Goal: Task Accomplishment & Management: Manage account settings

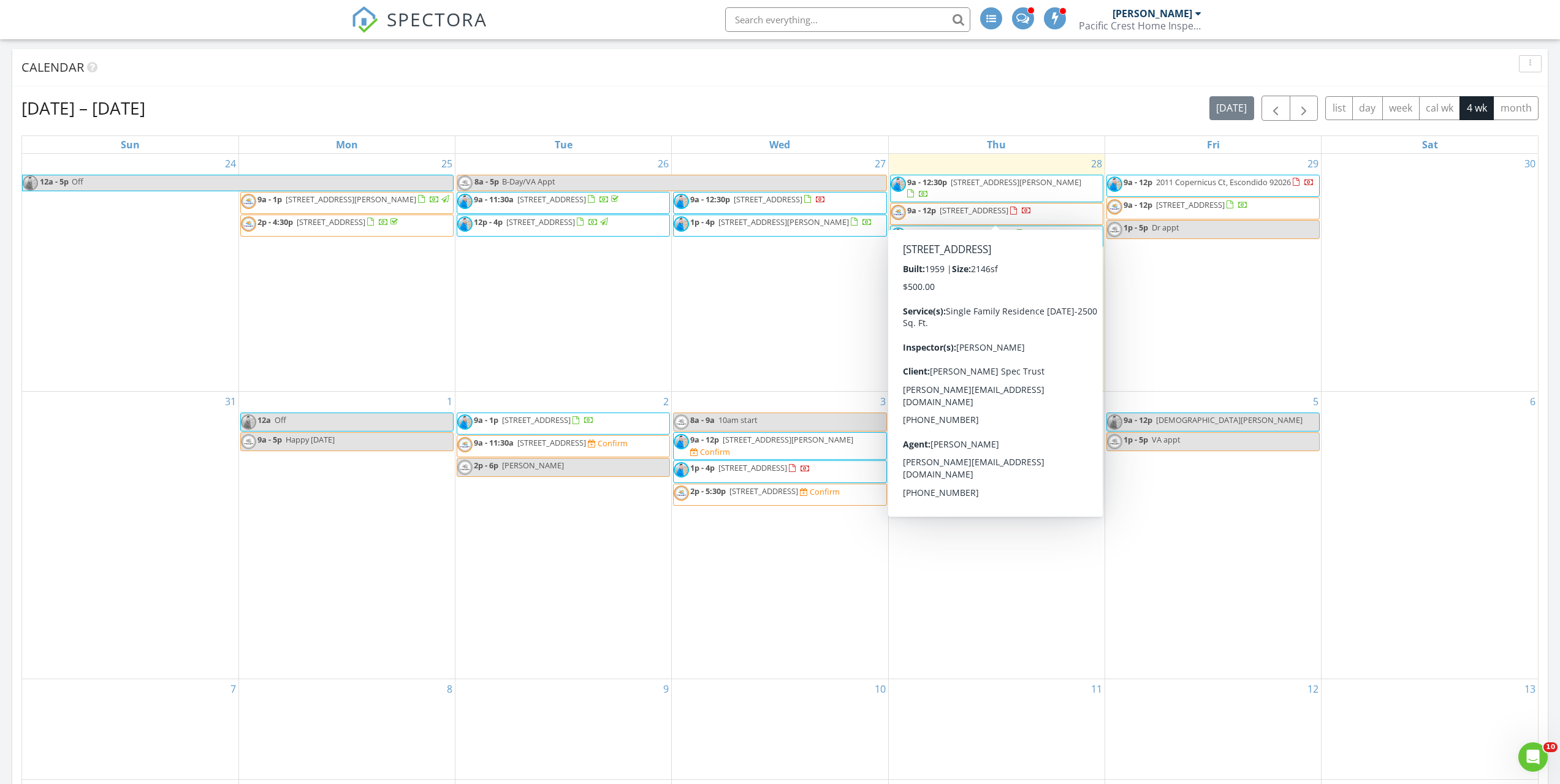
scroll to position [6, 6]
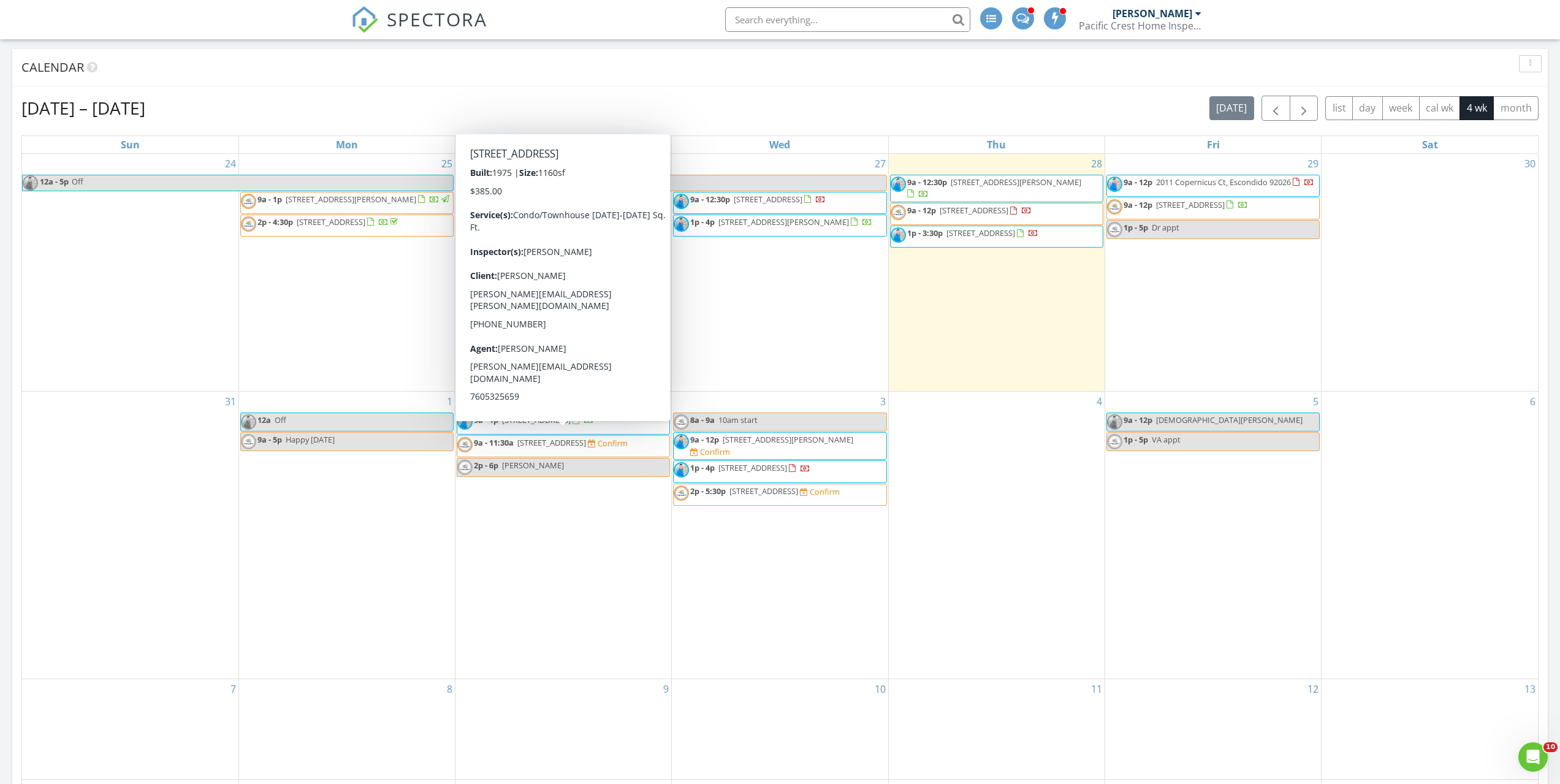
click at [534, 442] on span "[STREET_ADDRESS]" at bounding box center [551, 443] width 68 height 11
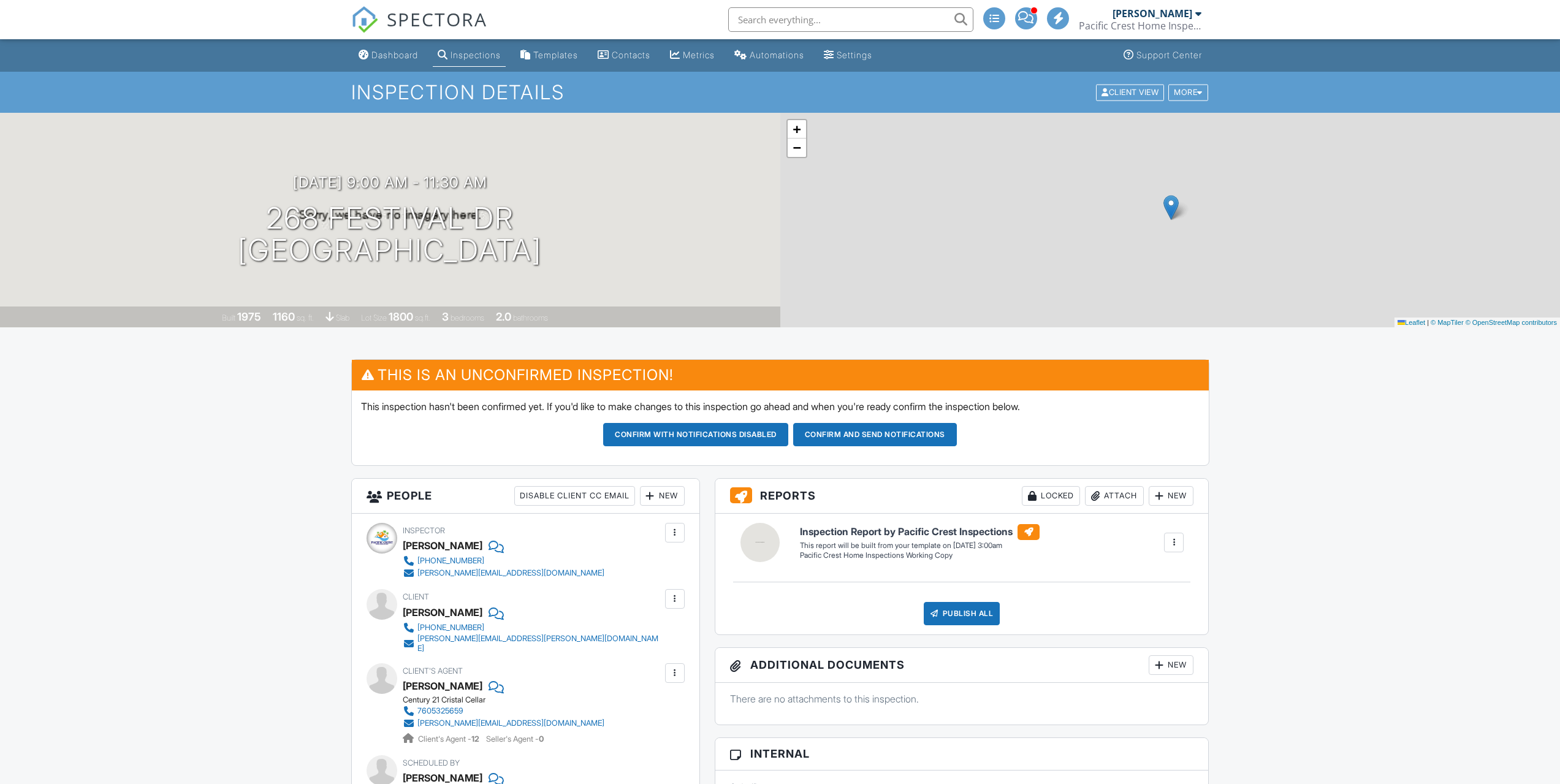
click at [789, 431] on button "Confirm and send notifications" at bounding box center [696, 435] width 185 height 23
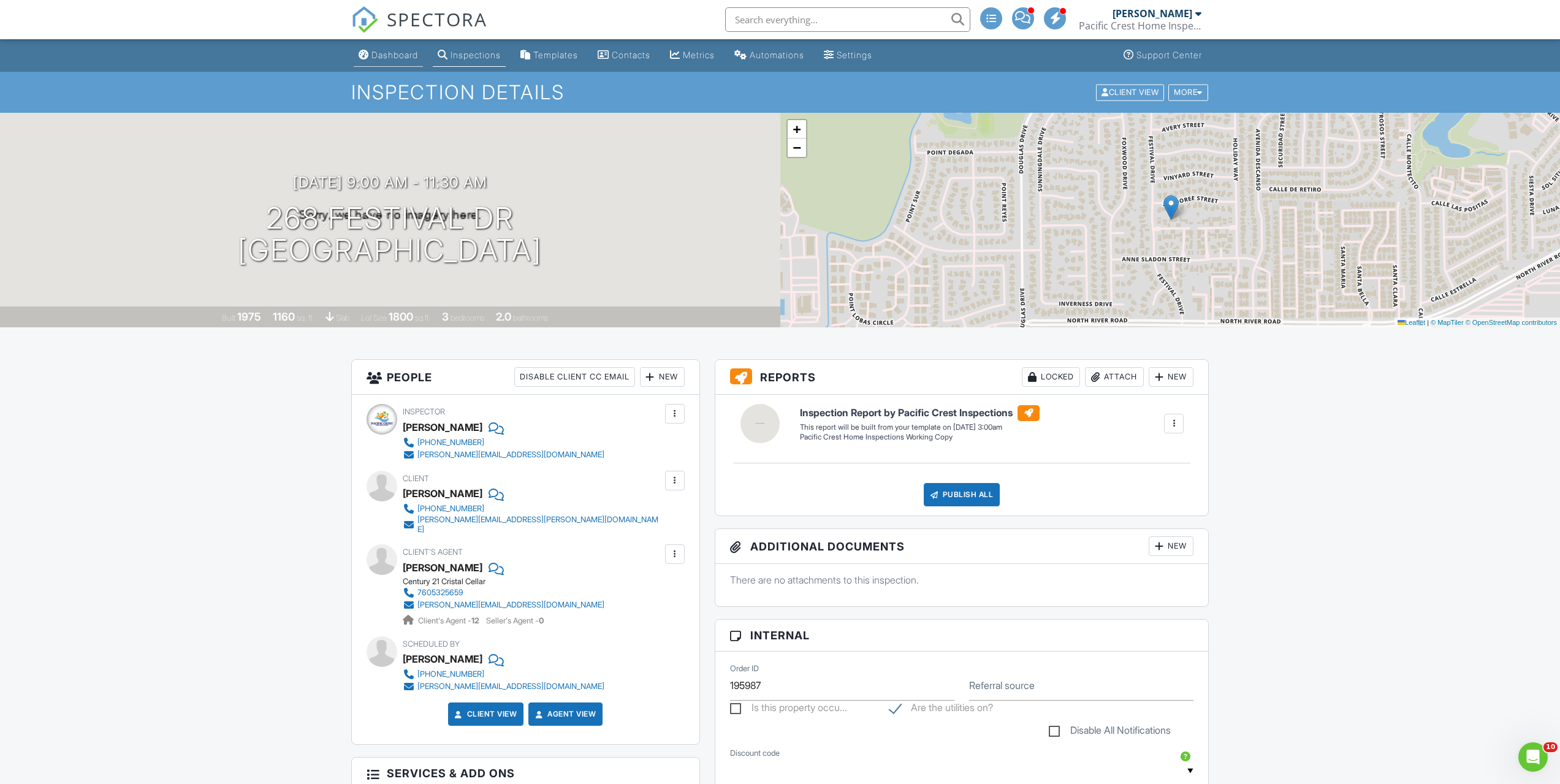
click at [388, 55] on div "Dashboard" at bounding box center [395, 55] width 46 height 11
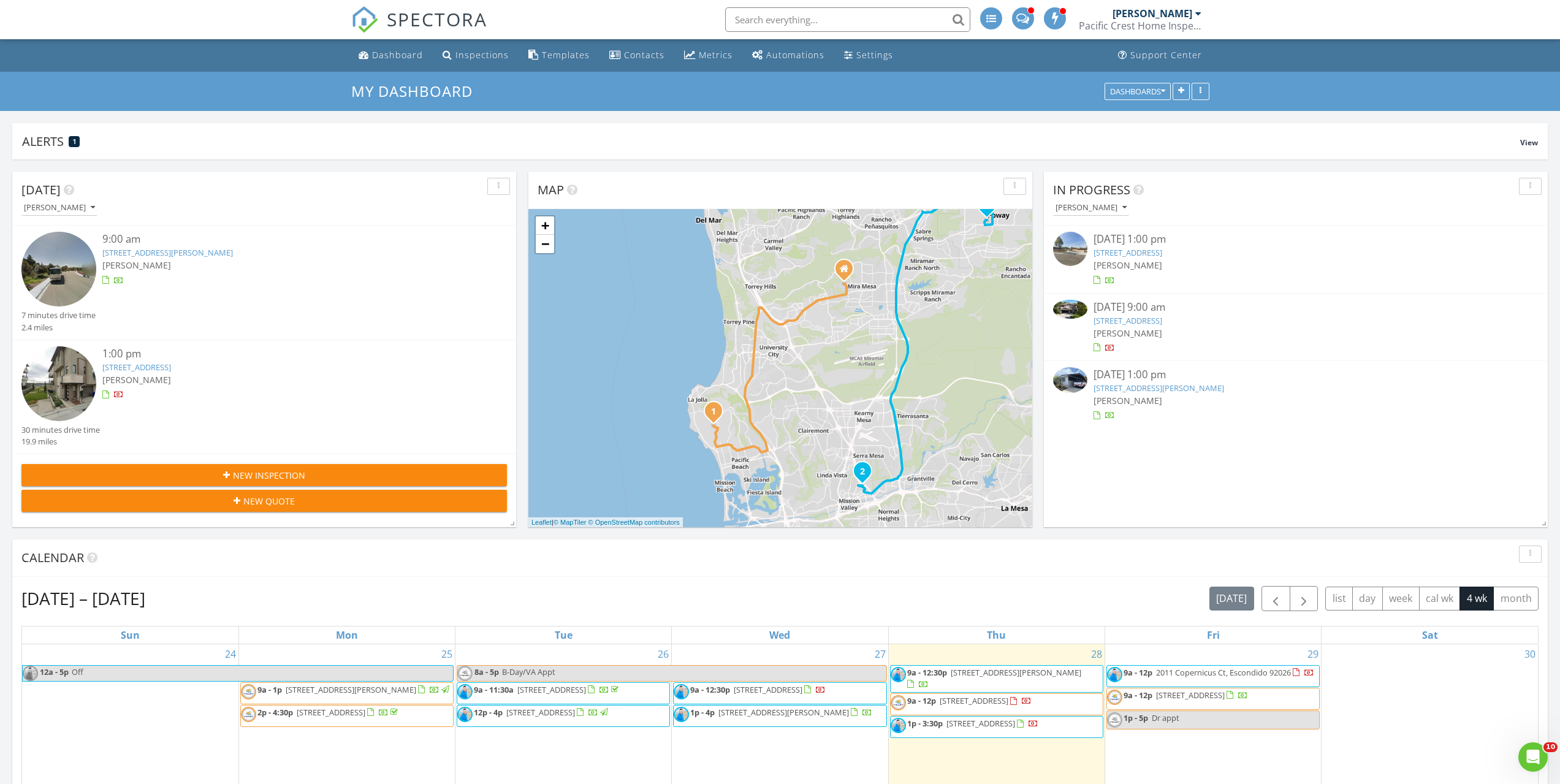
click at [1120, 253] on link "16350 Sage Trails Ct, Poway, CA 92064" at bounding box center [1128, 252] width 68 height 11
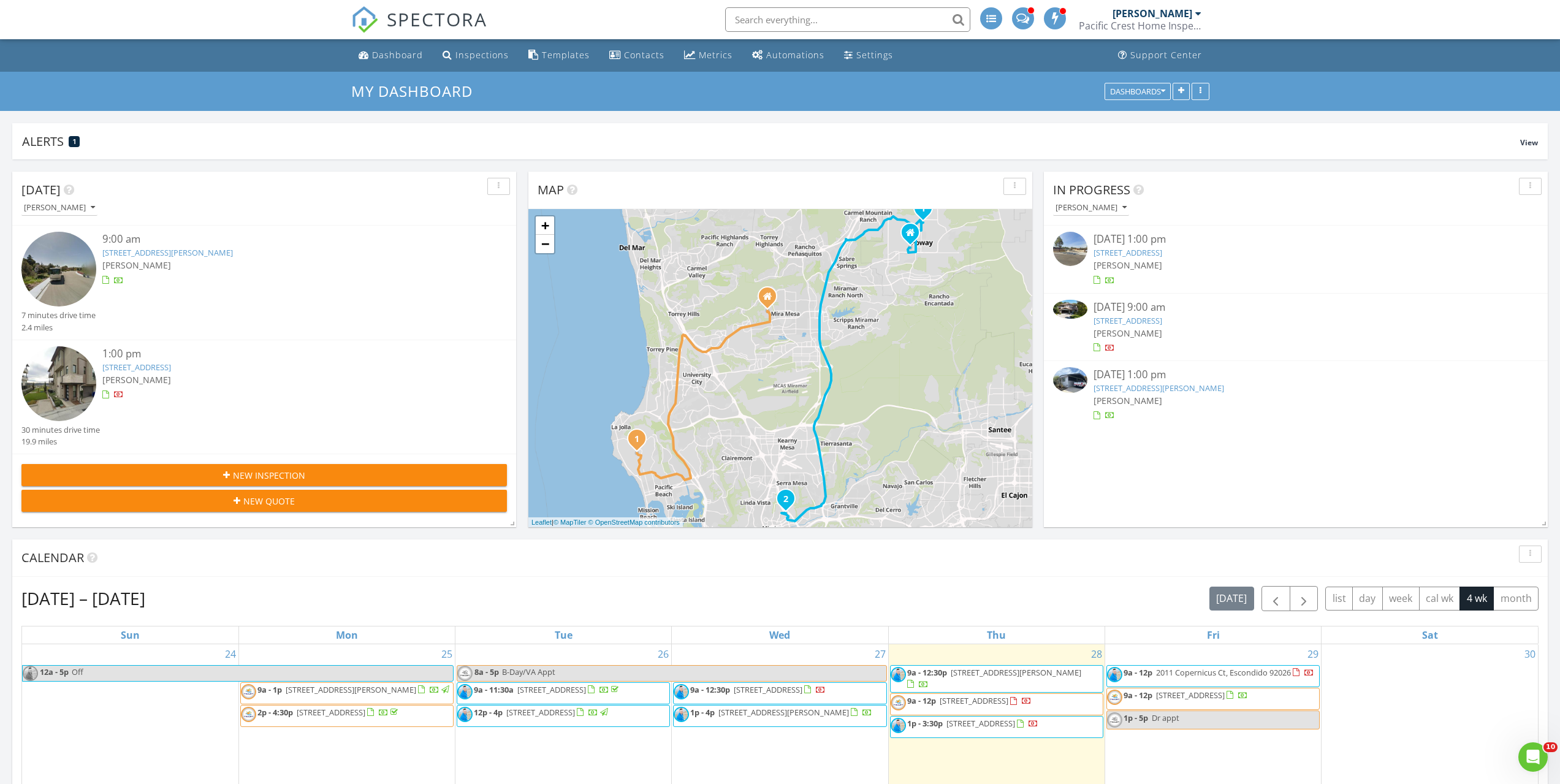
click at [1133, 329] on span "[PERSON_NAME]" at bounding box center [1128, 332] width 68 height 12
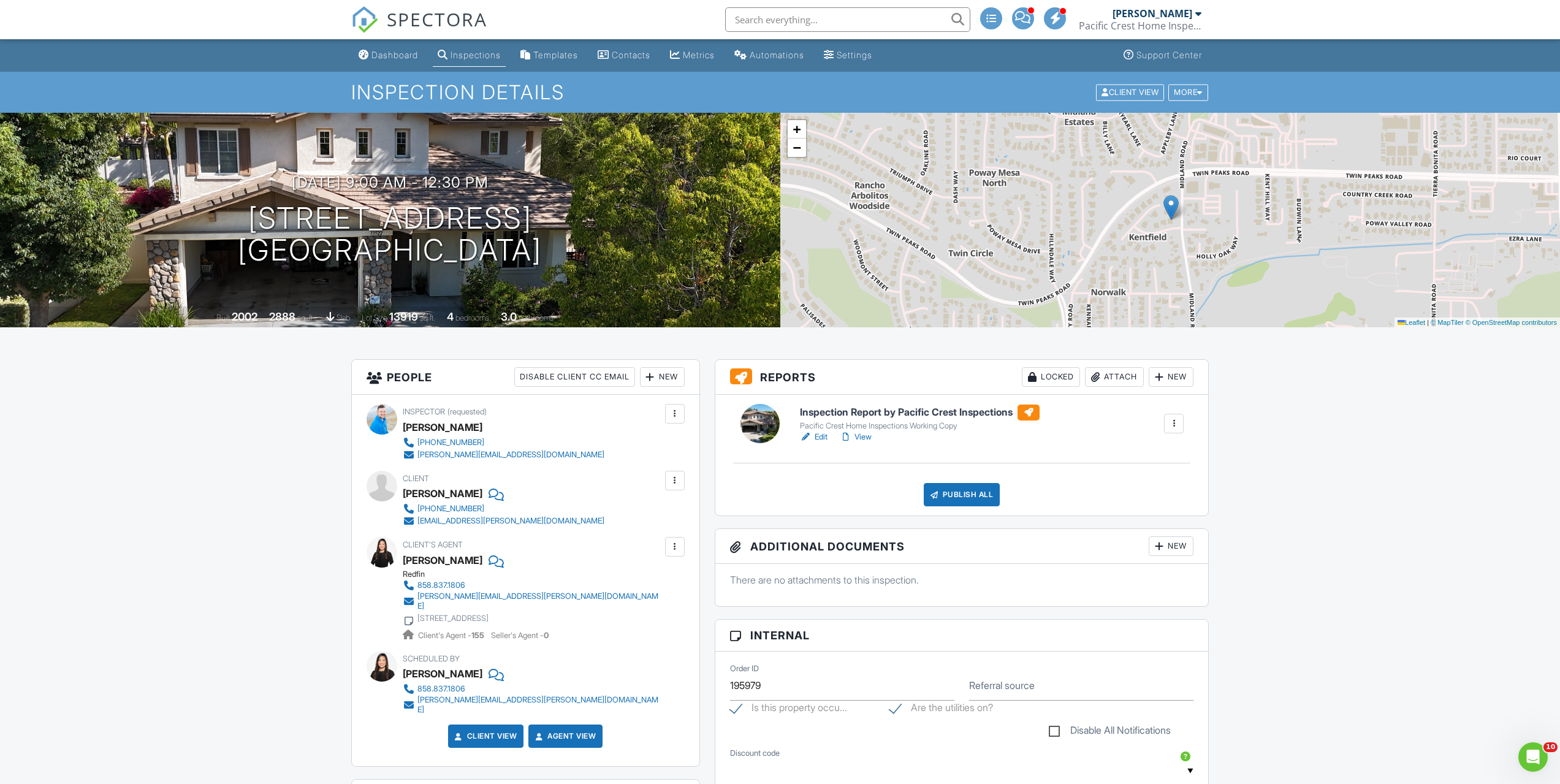
click at [866, 438] on link "View" at bounding box center [856, 437] width 32 height 12
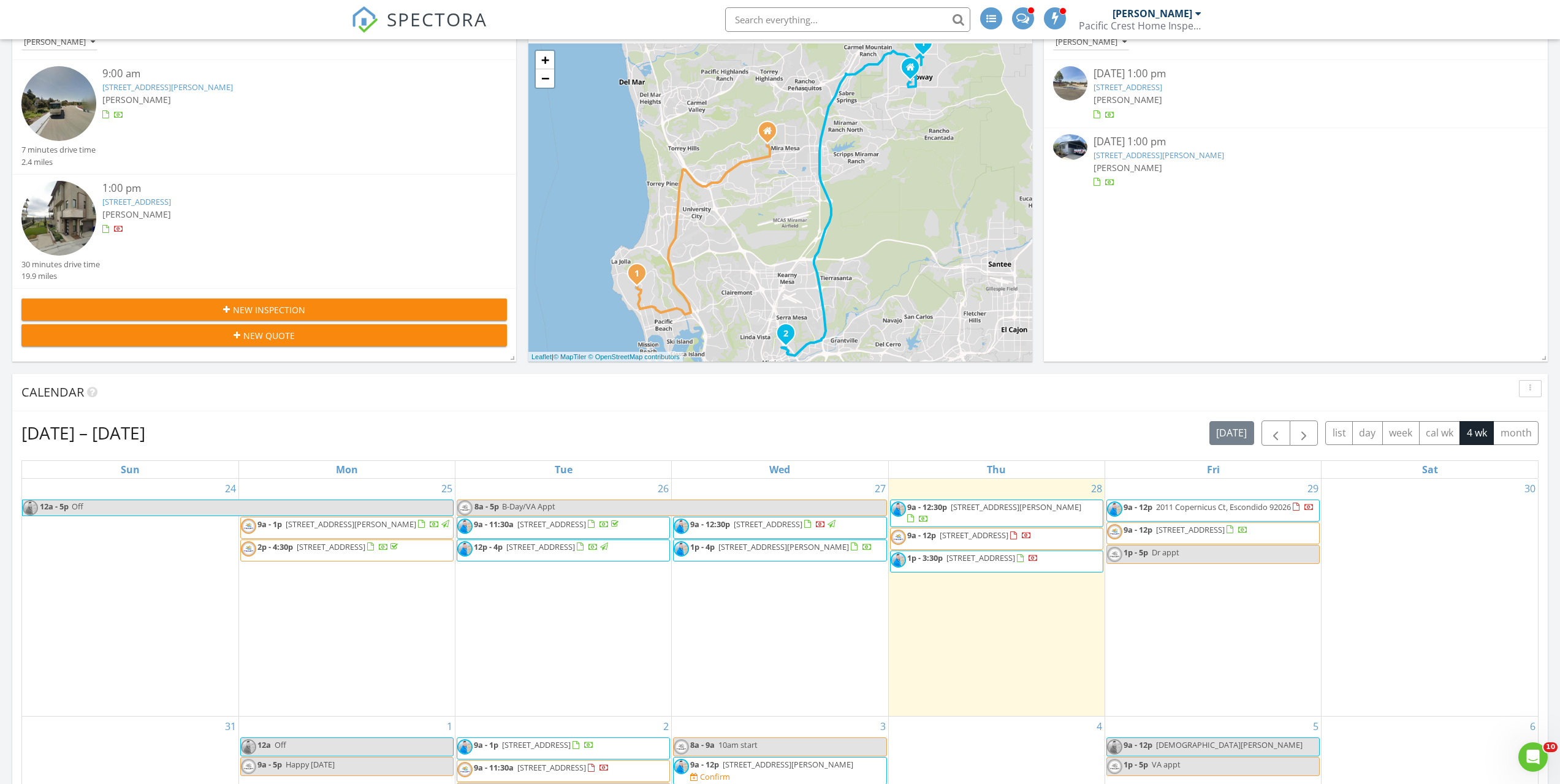
scroll to position [245, 0]
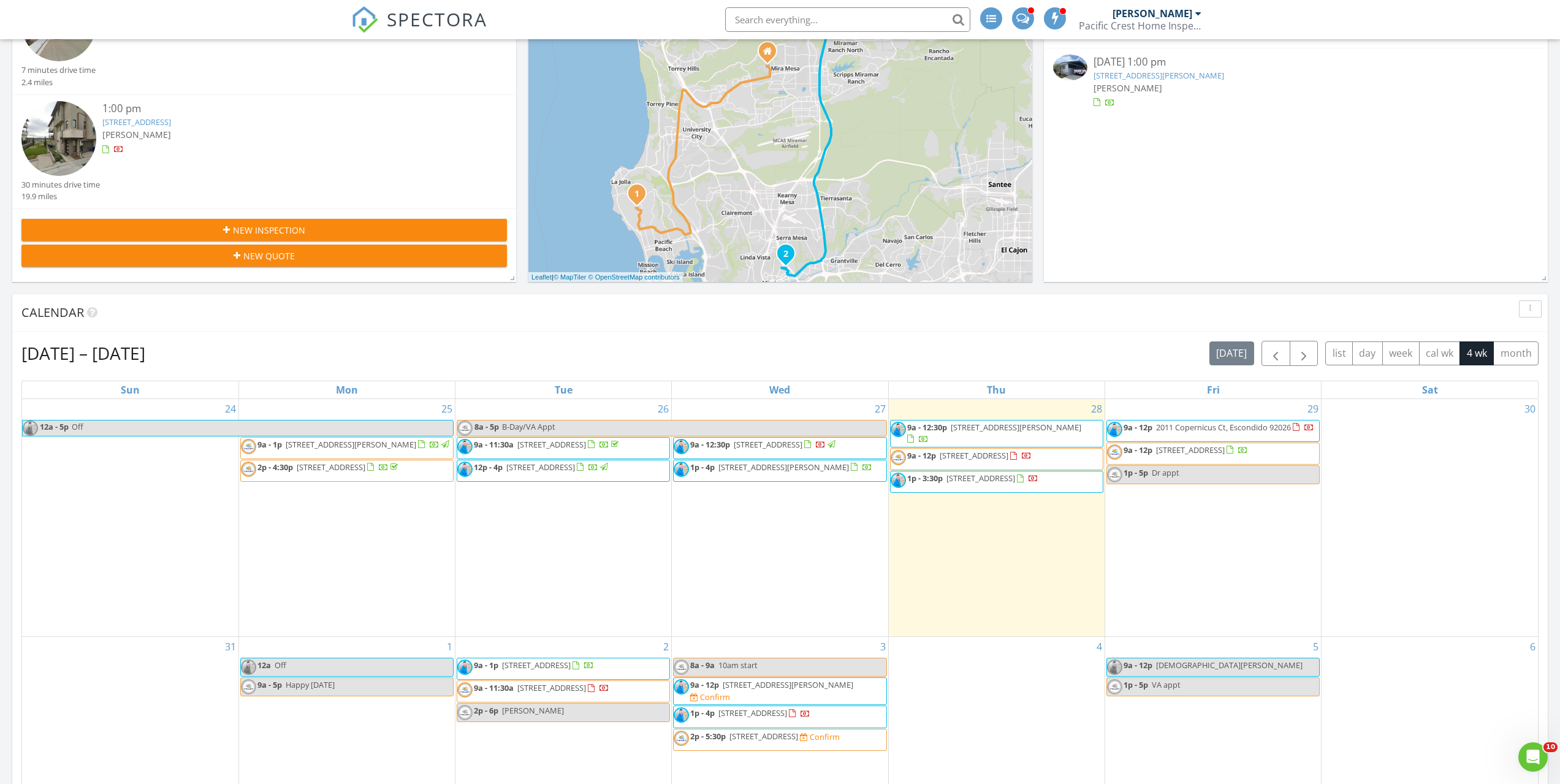
click at [970, 437] on span "9a - 12:30p 13750 Holly Oak Way, Poway 92064" at bounding box center [997, 433] width 213 height 24
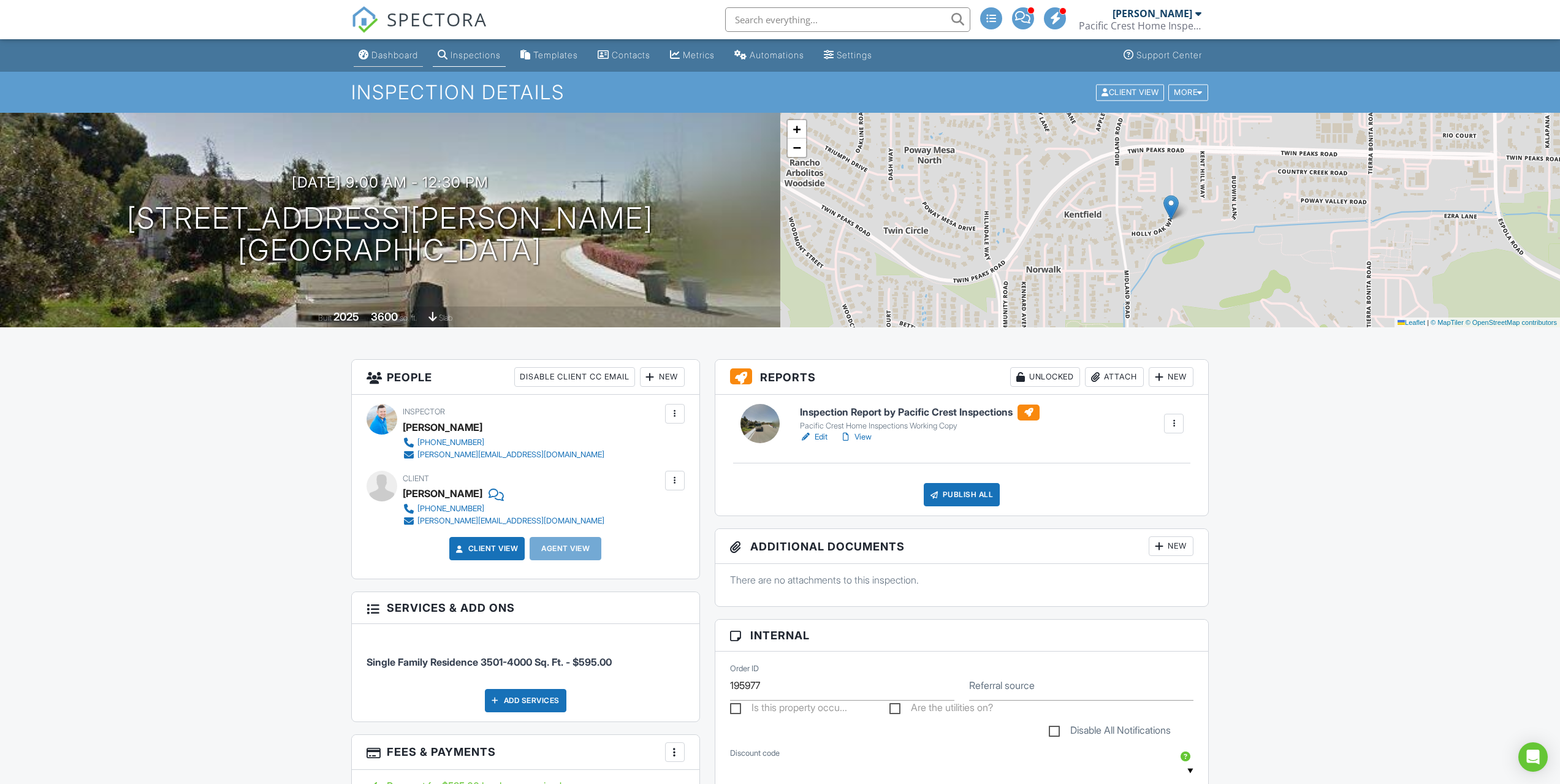
click at [377, 66] on link "Dashboard" at bounding box center [389, 56] width 69 height 23
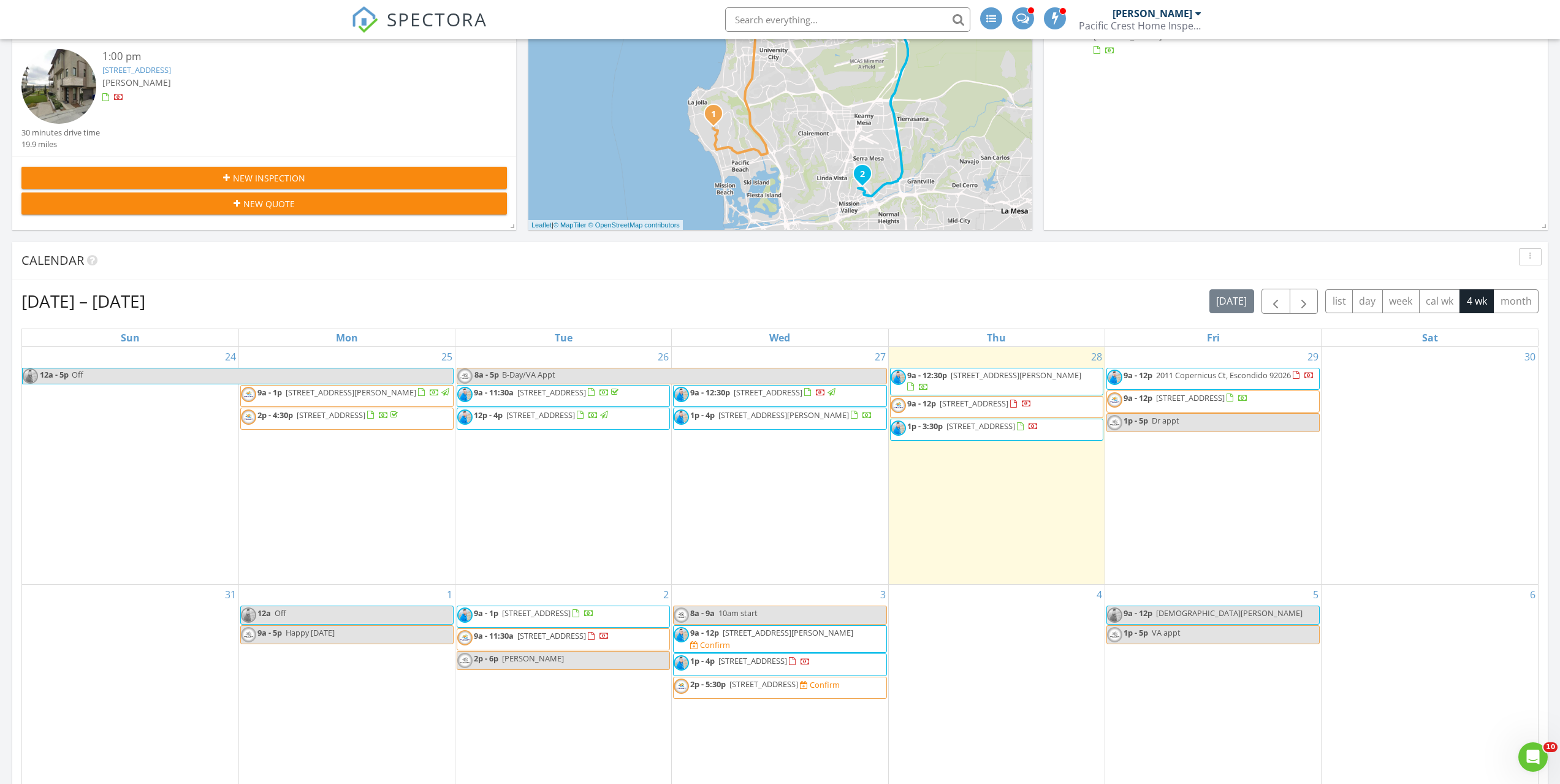
scroll to position [307, 0]
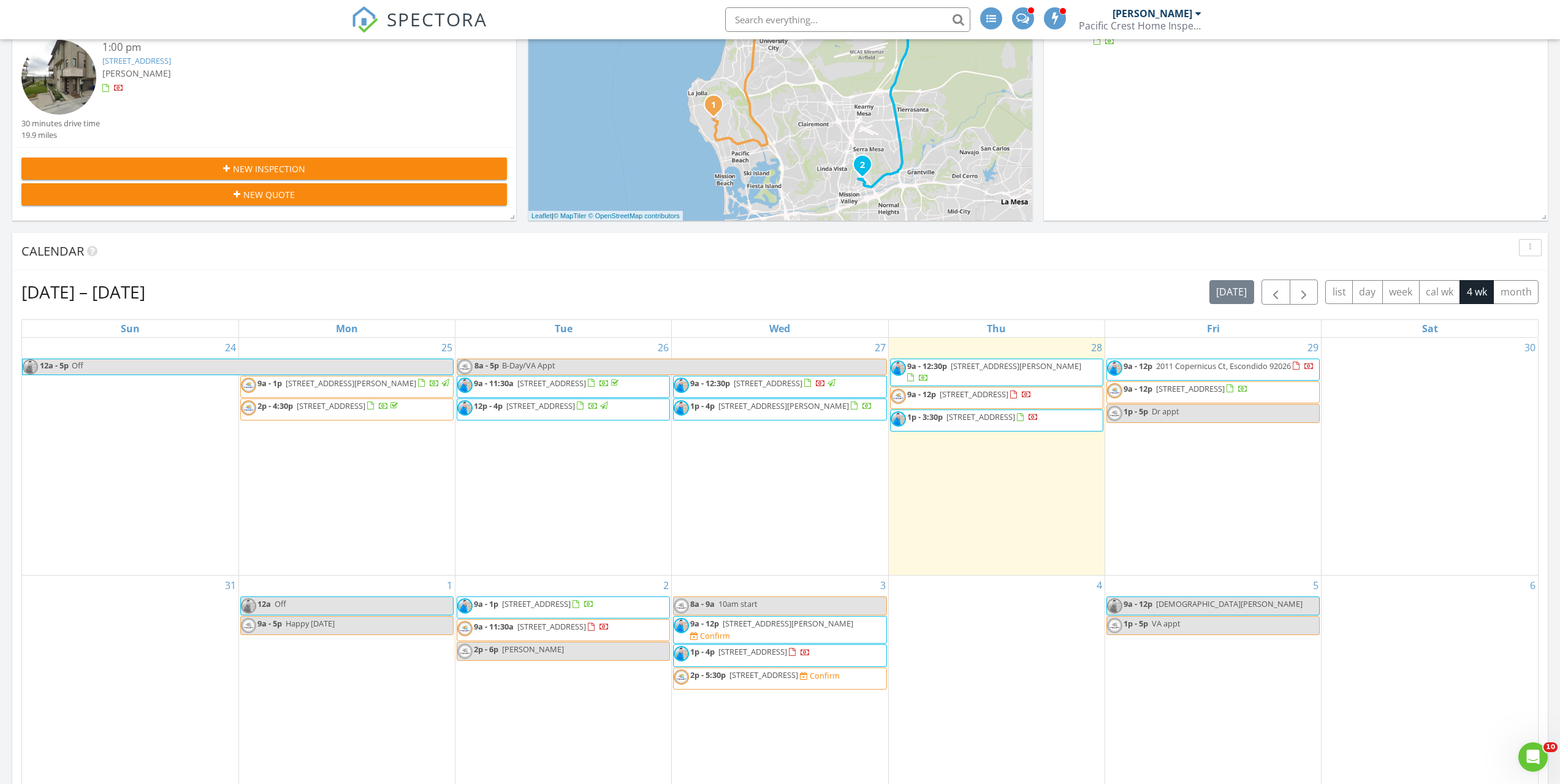
click at [948, 422] on span "2929 Via Alta Pl, San Diego 92108" at bounding box center [980, 417] width 68 height 11
